Goal: Entertainment & Leisure: Consume media (video, audio)

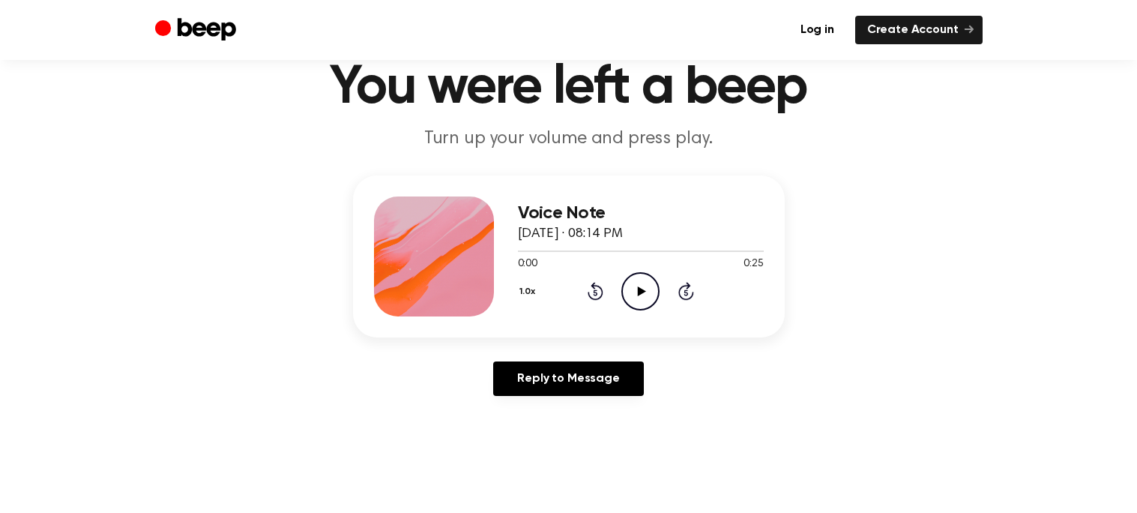
scroll to position [62, 0]
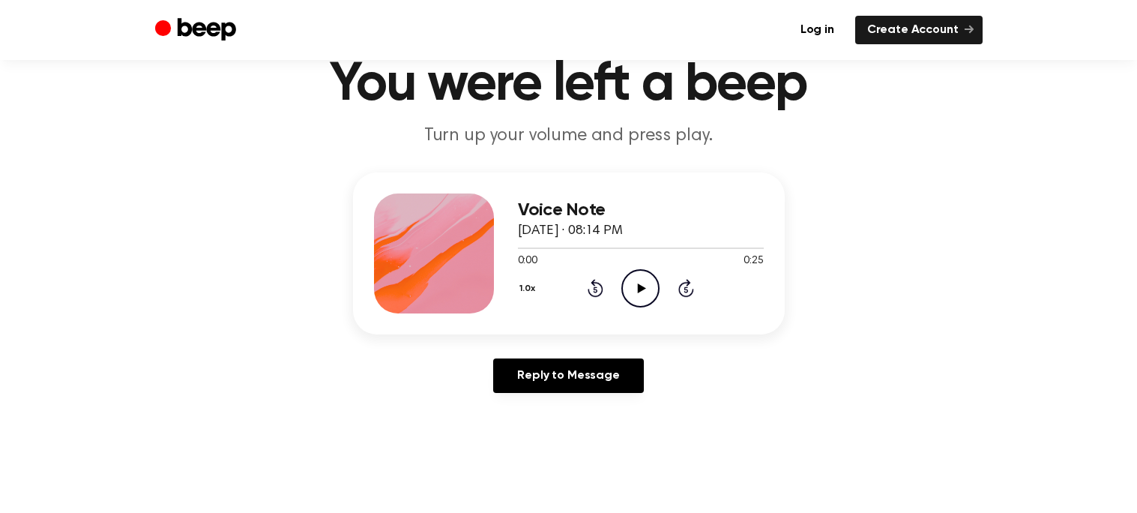
click at [628, 277] on icon "Play Audio" at bounding box center [641, 288] width 38 height 38
click at [648, 283] on icon "Play Audio" at bounding box center [641, 288] width 38 height 38
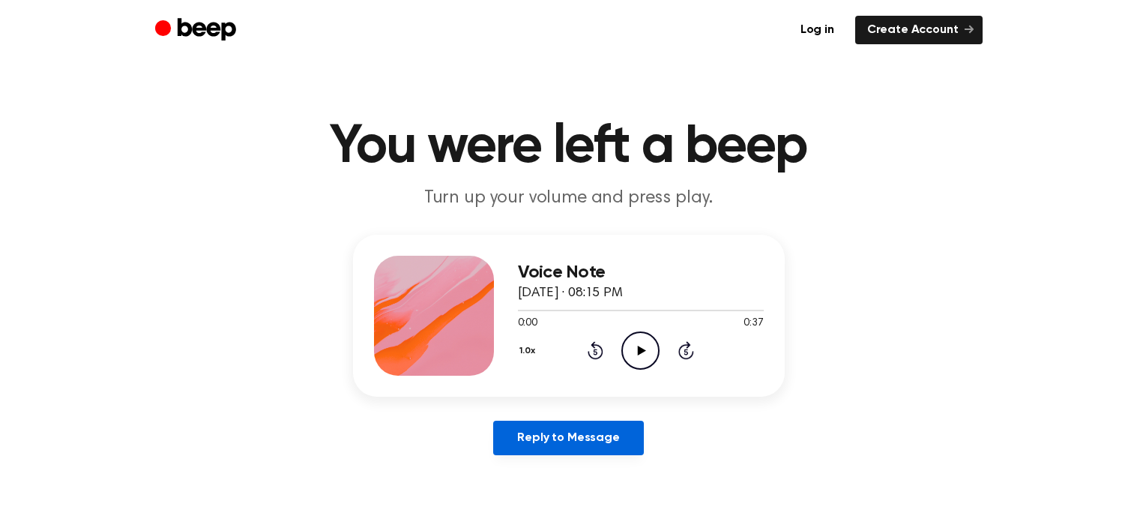
click at [612, 431] on link "Reply to Message" at bounding box center [568, 438] width 150 height 34
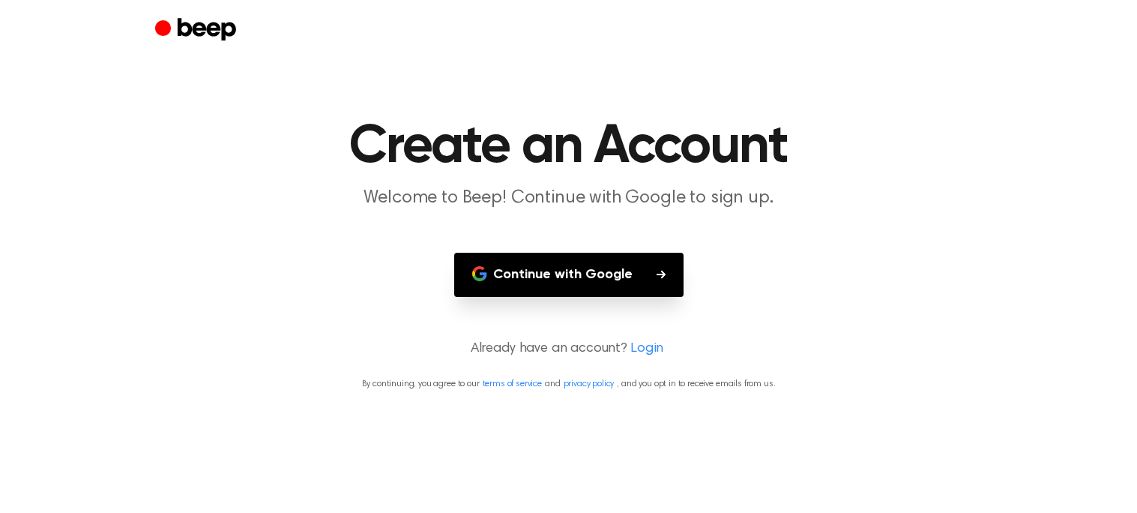
click at [558, 291] on button "Continue with Google" at bounding box center [568, 275] width 229 height 44
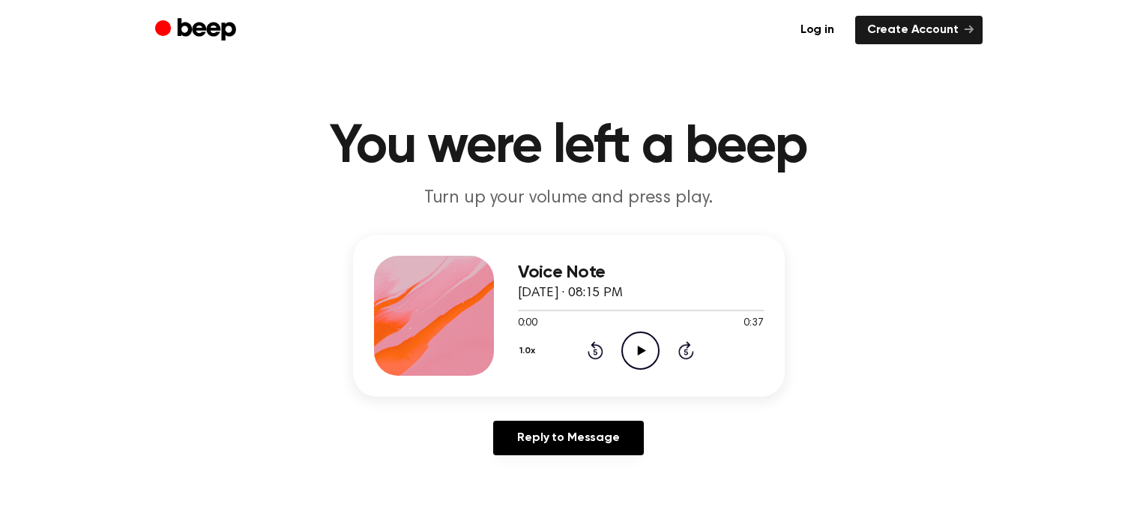
click at [638, 346] on icon at bounding box center [642, 351] width 8 height 10
click at [635, 355] on icon "Play Audio" at bounding box center [641, 350] width 38 height 38
click at [632, 337] on icon "Play Audio" at bounding box center [641, 350] width 38 height 38
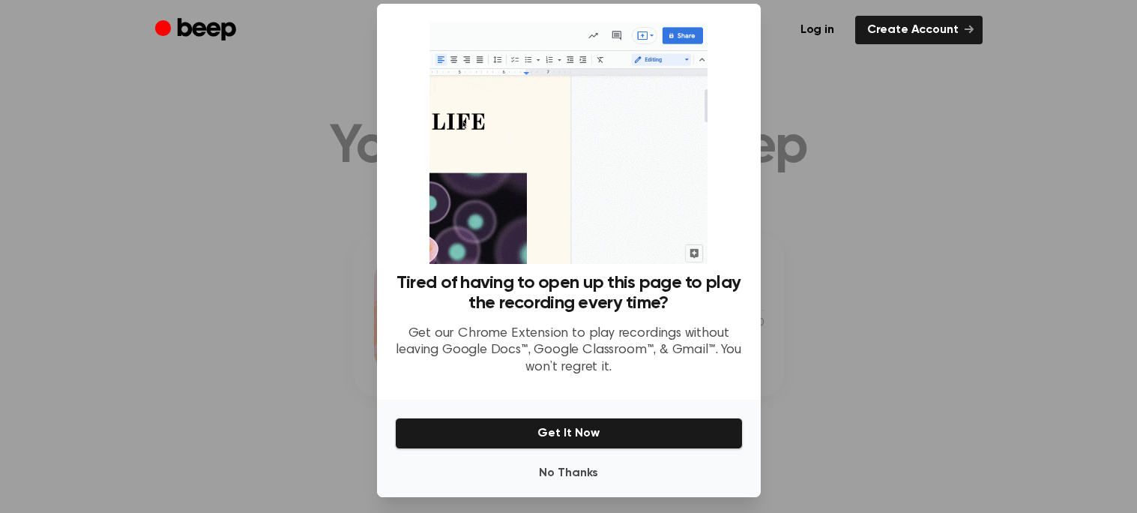
scroll to position [28, 0]
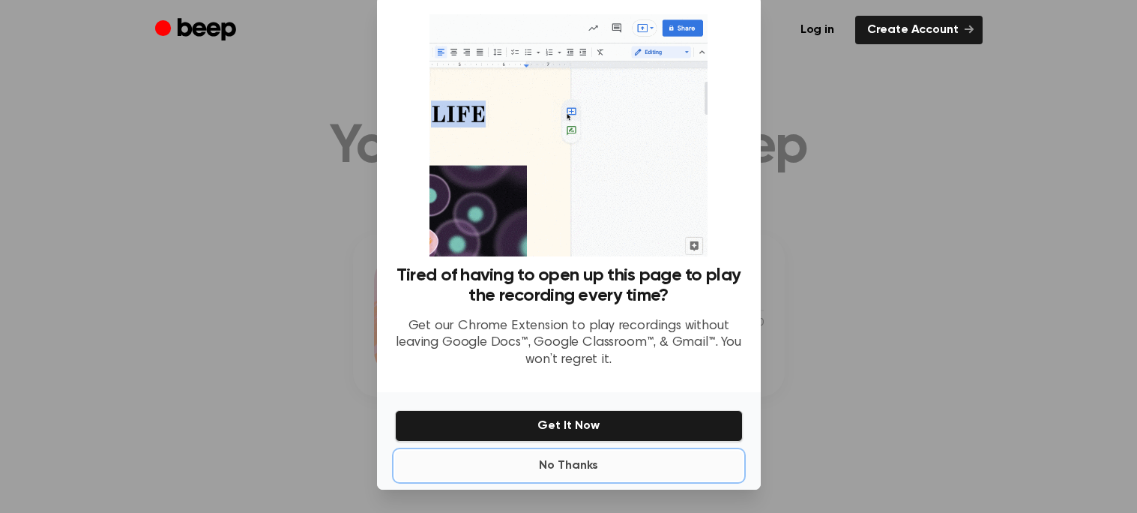
click at [528, 458] on button "No Thanks" at bounding box center [569, 466] width 348 height 30
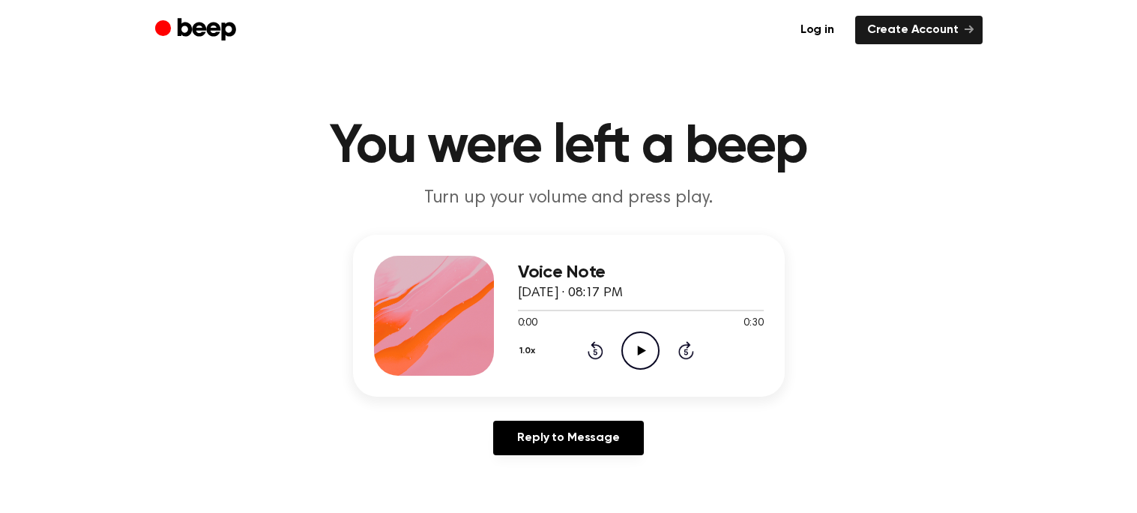
click at [639, 344] on icon "Play Audio" at bounding box center [641, 350] width 38 height 38
click at [638, 340] on icon "Play Audio" at bounding box center [641, 350] width 38 height 38
click at [640, 339] on icon "Pause Audio" at bounding box center [641, 350] width 38 height 38
click at [641, 341] on icon "Play Audio" at bounding box center [641, 350] width 38 height 38
click at [590, 351] on icon "Rewind 5 seconds" at bounding box center [595, 349] width 16 height 19
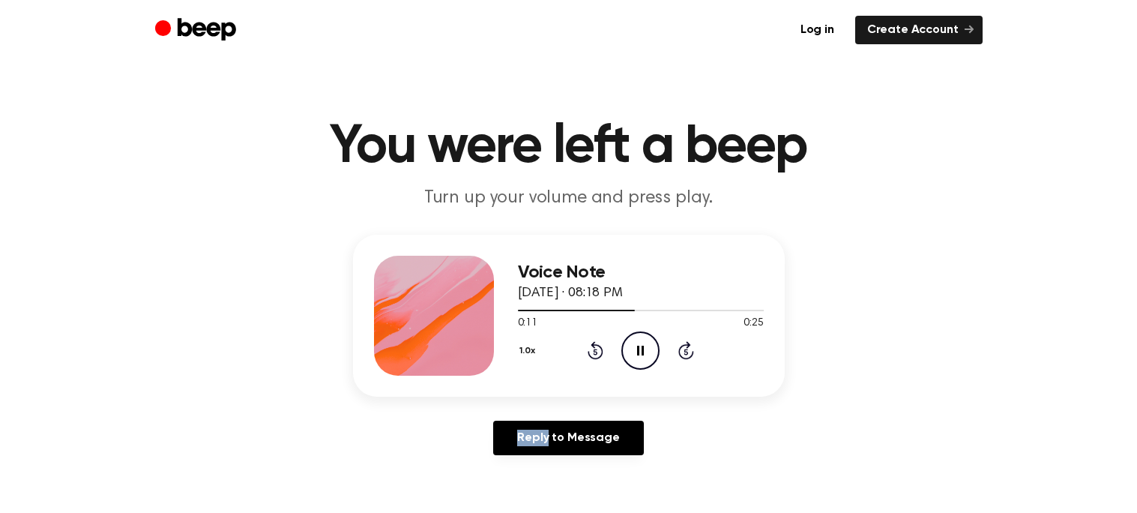
click at [590, 351] on icon "Rewind 5 seconds" at bounding box center [595, 349] width 16 height 19
click at [637, 341] on icon "Play Audio" at bounding box center [641, 350] width 38 height 38
drag, startPoint x: 640, startPoint y: 341, endPoint x: 640, endPoint y: 329, distance: 12.0
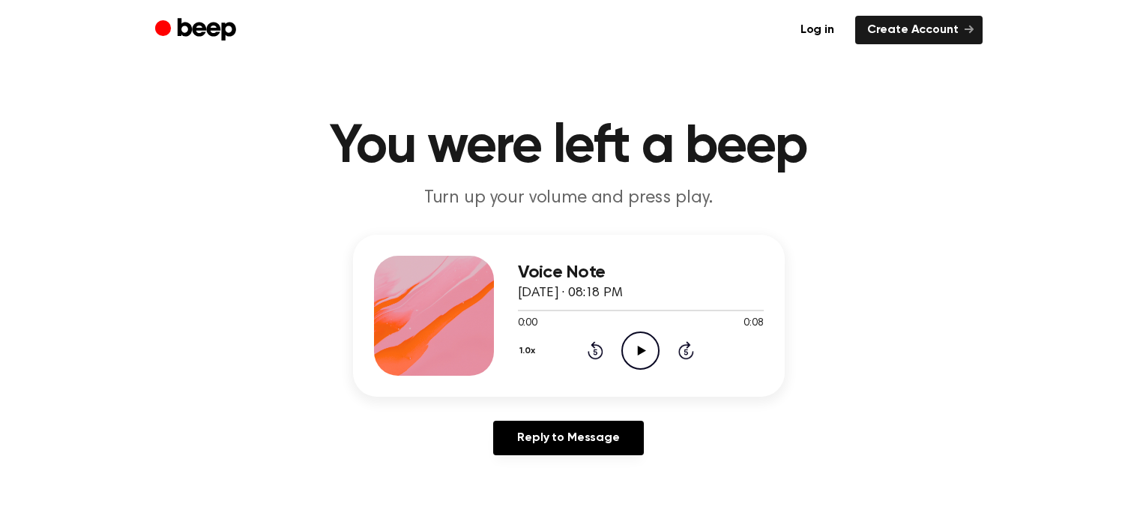
click at [640, 341] on icon "Play Audio" at bounding box center [641, 350] width 38 height 38
click at [627, 349] on icon "Play Audio" at bounding box center [641, 350] width 38 height 38
click at [631, 349] on icon "Play Audio" at bounding box center [641, 350] width 38 height 38
click at [595, 347] on icon at bounding box center [596, 350] width 16 height 18
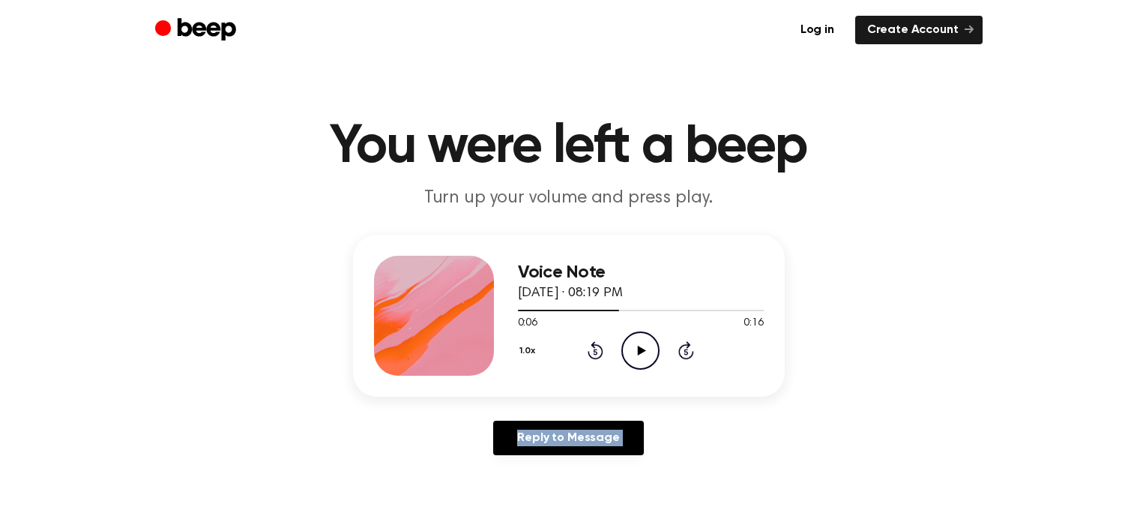
click at [595, 347] on icon at bounding box center [596, 350] width 16 height 18
click at [651, 352] on icon "Play Audio" at bounding box center [641, 350] width 38 height 38
click at [654, 334] on icon "Play Audio" at bounding box center [641, 350] width 38 height 38
click at [655, 363] on icon "Play Audio" at bounding box center [641, 350] width 38 height 38
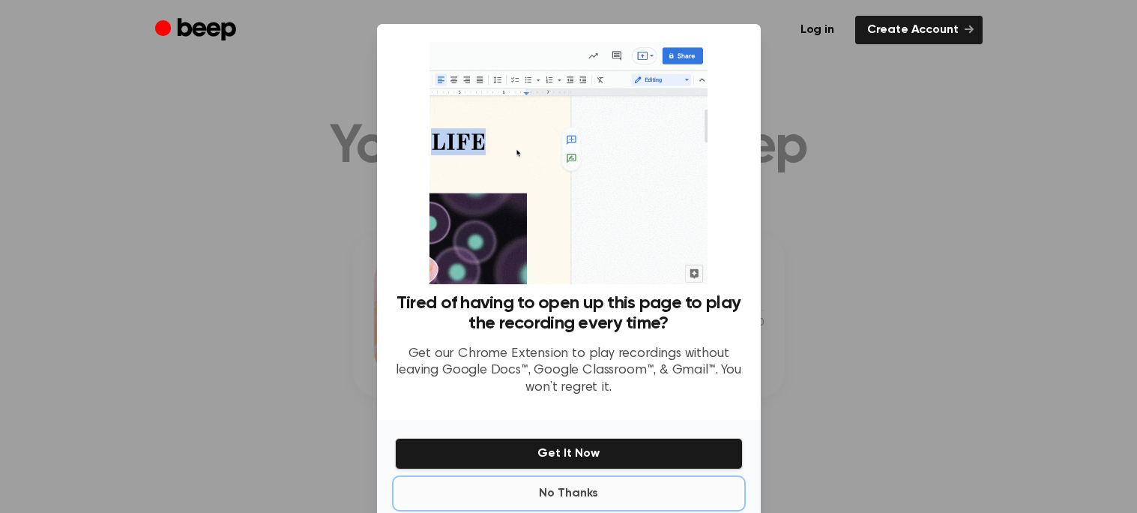
click at [569, 489] on button "No Thanks" at bounding box center [569, 493] width 348 height 30
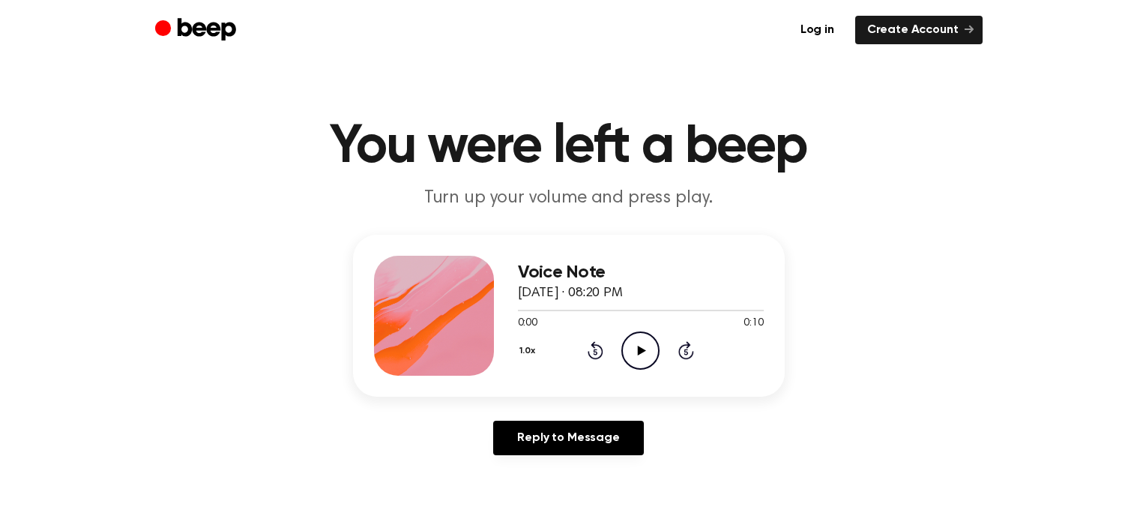
click at [650, 339] on icon "Play Audio" at bounding box center [641, 350] width 38 height 38
click at [643, 344] on icon "Play Audio" at bounding box center [641, 350] width 38 height 38
click at [623, 340] on icon "Play Audio" at bounding box center [641, 350] width 38 height 38
click at [650, 349] on icon "Play Audio" at bounding box center [641, 350] width 38 height 38
click at [627, 345] on icon "Play Audio" at bounding box center [641, 350] width 38 height 38
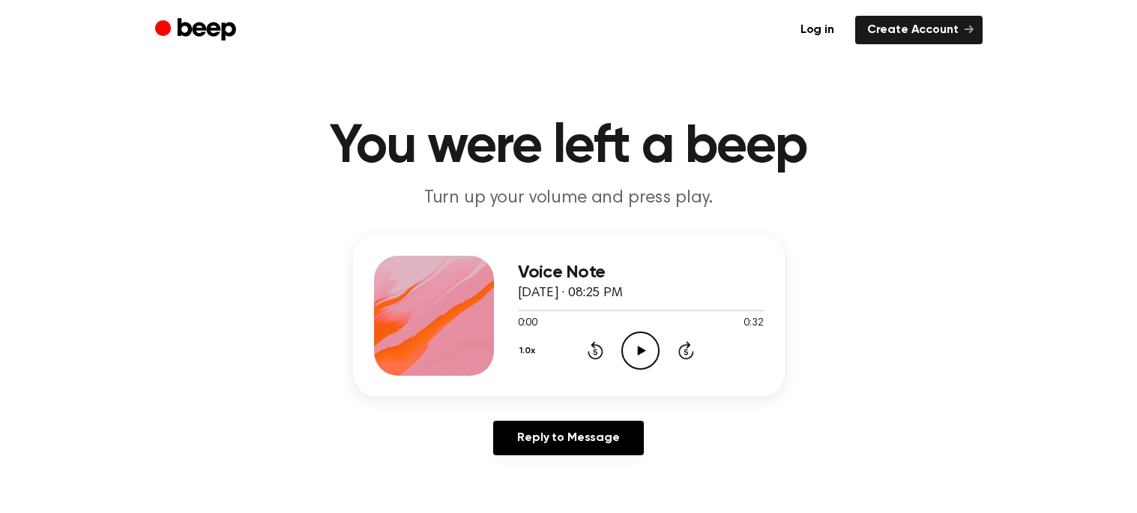
click at [649, 345] on icon "Play Audio" at bounding box center [641, 350] width 38 height 38
click at [634, 337] on icon "Play Audio" at bounding box center [641, 350] width 38 height 38
click at [628, 351] on icon "Play Audio" at bounding box center [641, 350] width 38 height 38
click at [656, 352] on icon "Play Audio" at bounding box center [641, 350] width 38 height 38
click at [649, 339] on icon "Play Audio" at bounding box center [641, 350] width 38 height 38
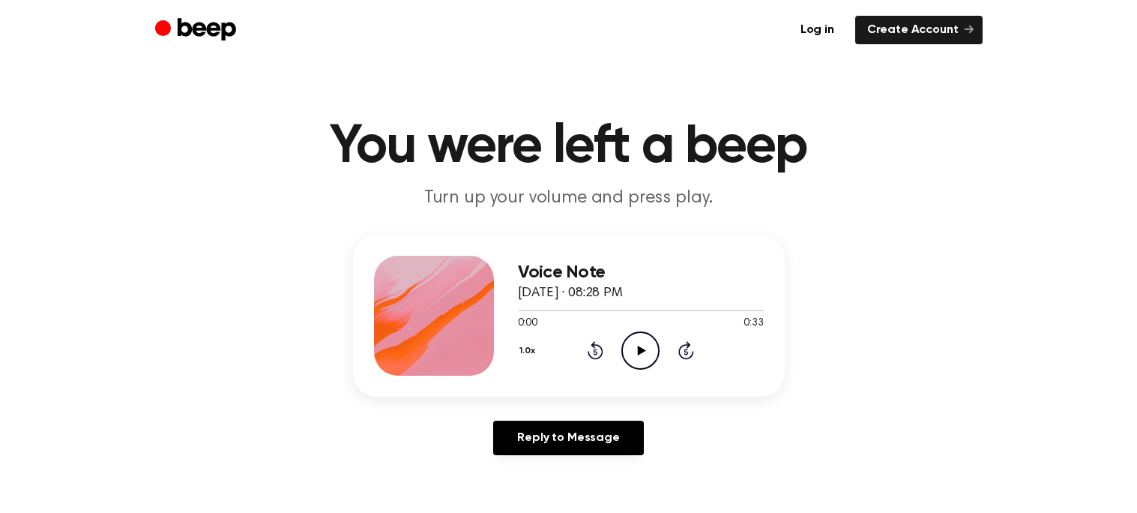
click at [646, 355] on icon "Play Audio" at bounding box center [641, 350] width 38 height 38
